Goal: Task Accomplishment & Management: Use online tool/utility

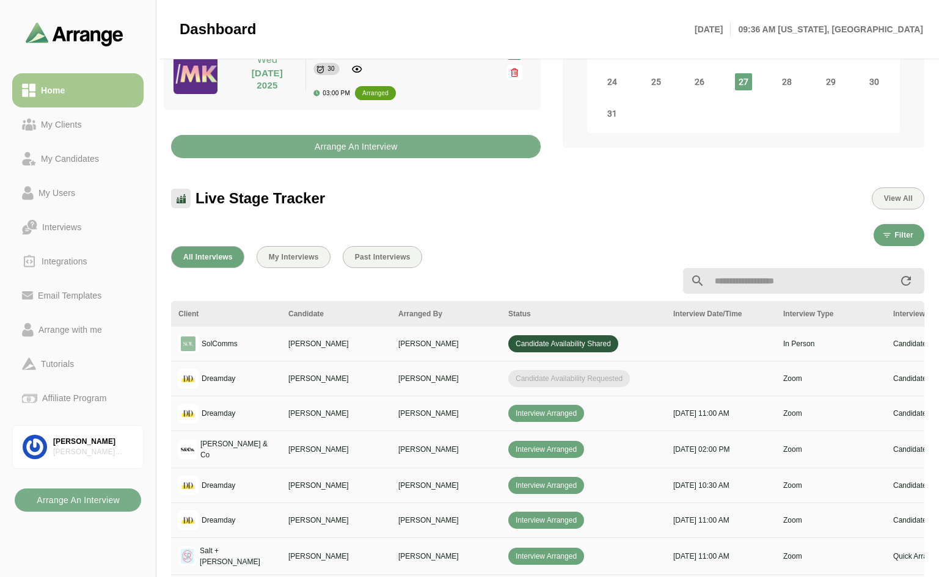
scroll to position [79, 0]
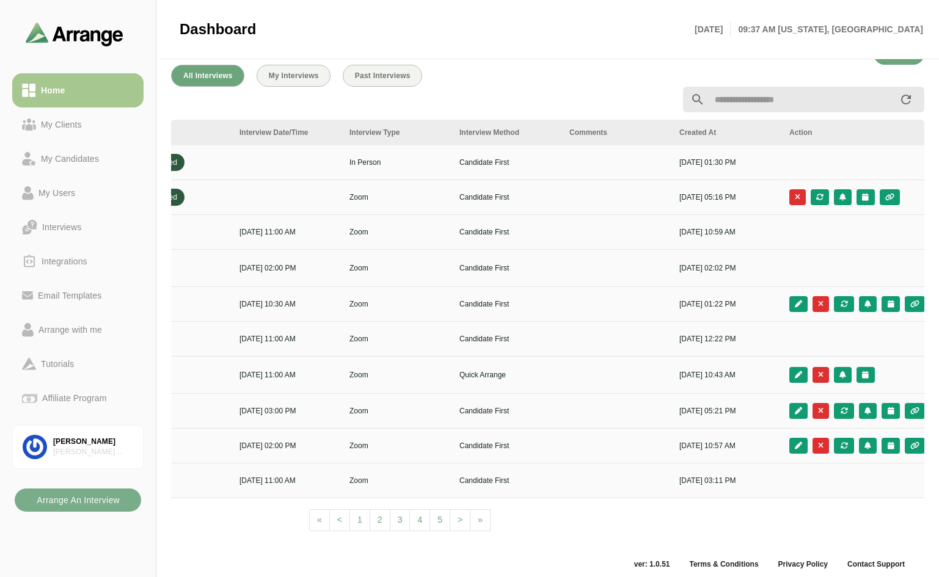
scroll to position [0, 441]
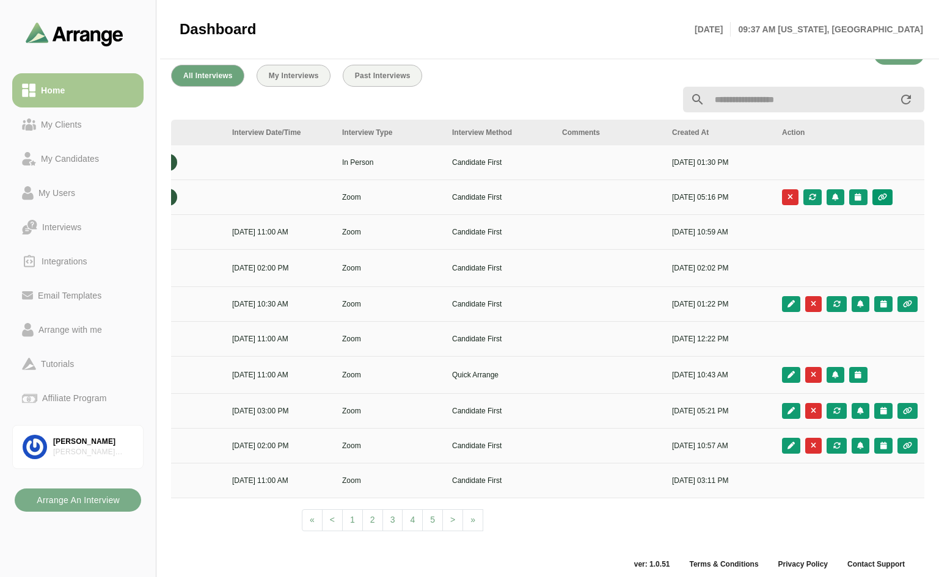
click at [878, 192] on button "button" at bounding box center [882, 197] width 20 height 16
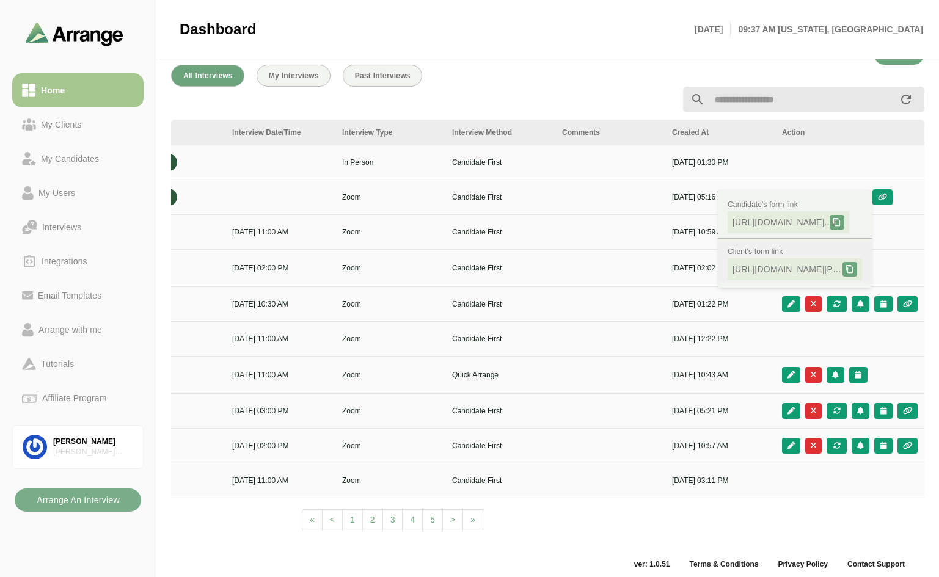
click at [852, 267] on icon at bounding box center [849, 269] width 9 height 9
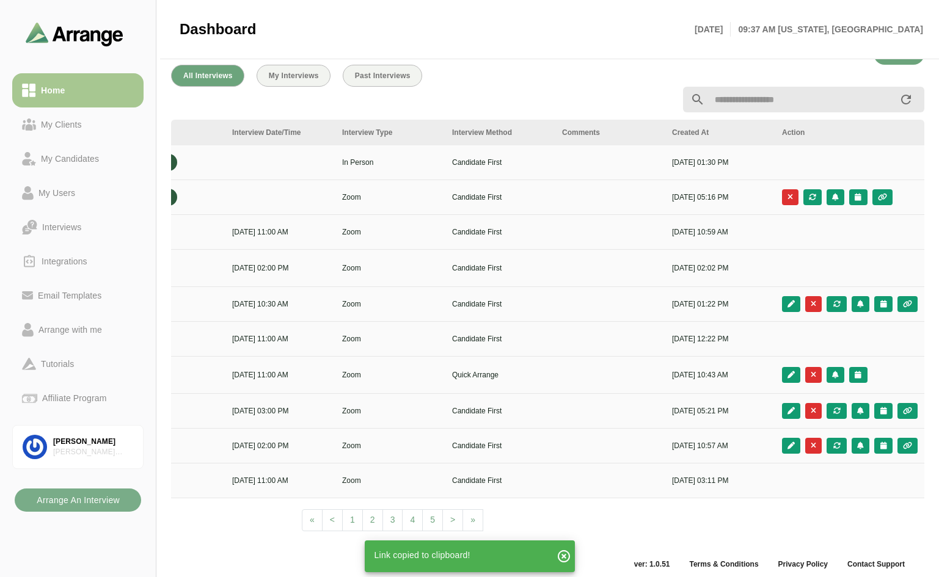
click at [565, 552] on icon "button" at bounding box center [563, 556] width 15 height 15
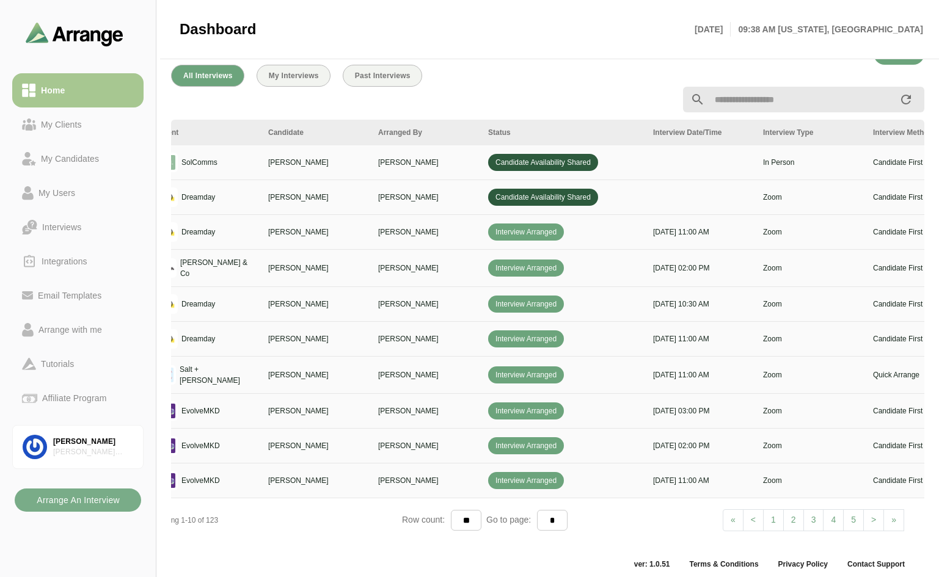
scroll to position [0, 0]
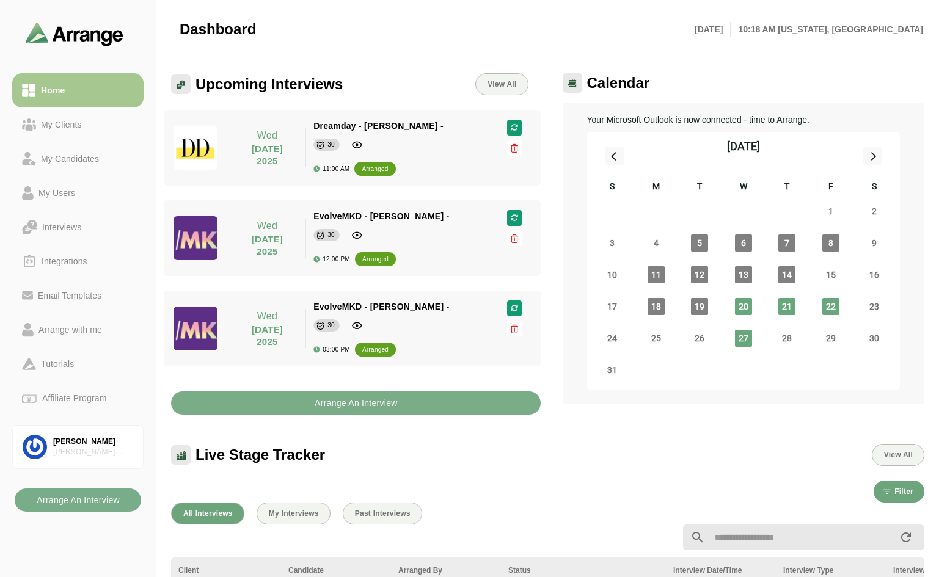
scroll to position [244, 0]
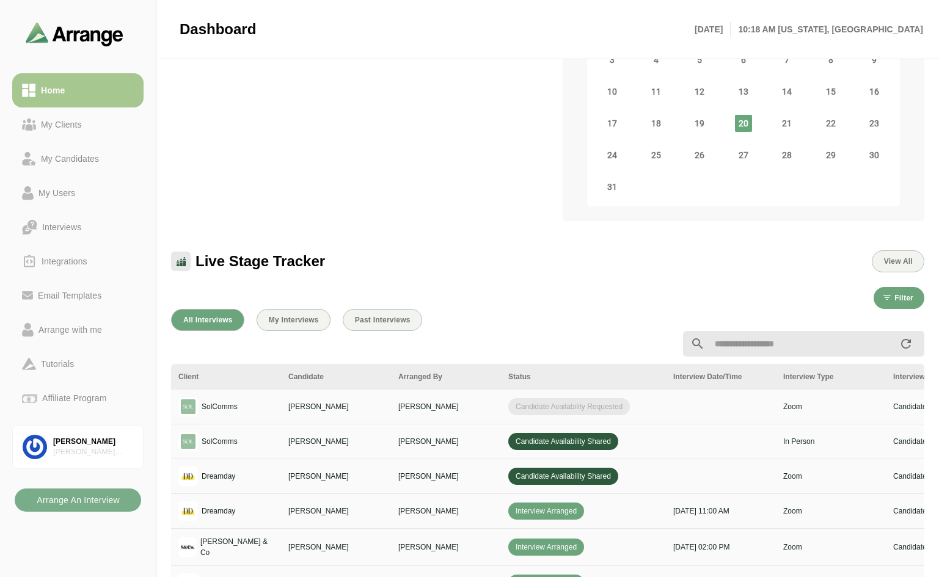
scroll to position [244, 0]
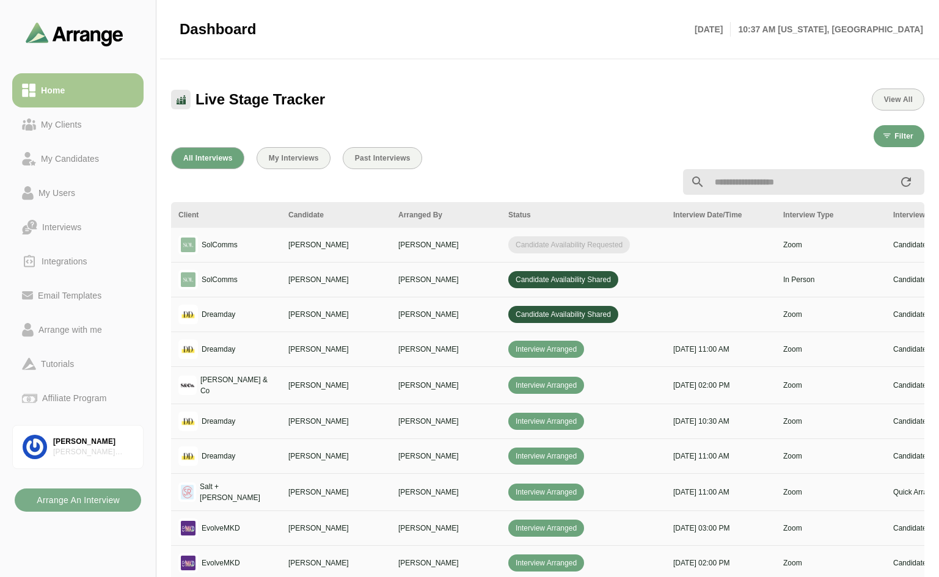
scroll to position [366, 0]
